Goal: Task Accomplishment & Management: Manage account settings

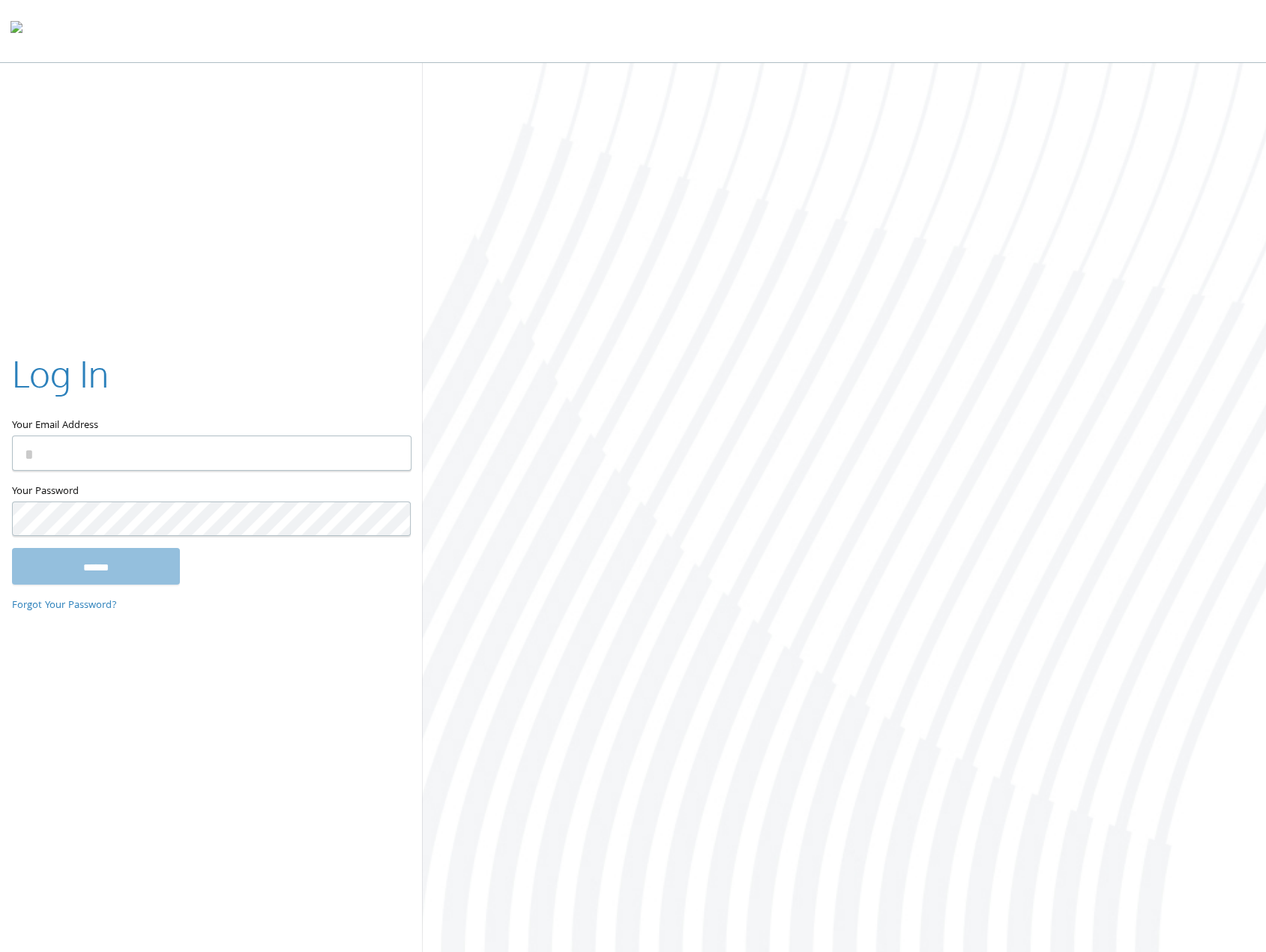
click at [0, 951] on com-1password-button at bounding box center [0, 955] width 0 height 0
type input "**********"
